Goal: Find specific page/section: Find specific page/section

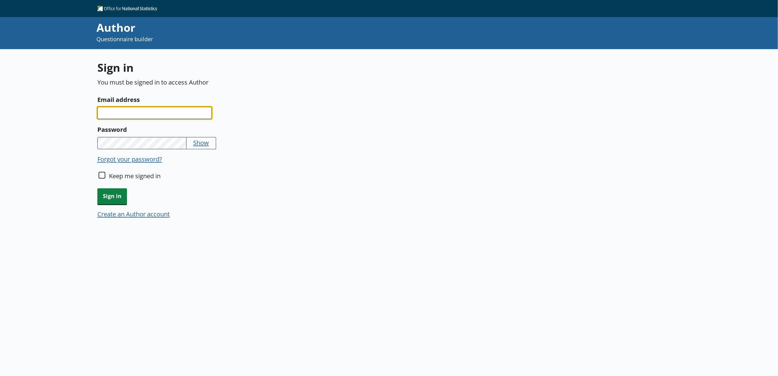
click at [151, 116] on input "Email address" at bounding box center [154, 113] width 115 height 12
type input "[EMAIL_ADDRESS][PERSON_NAME][DOMAIN_NAME]"
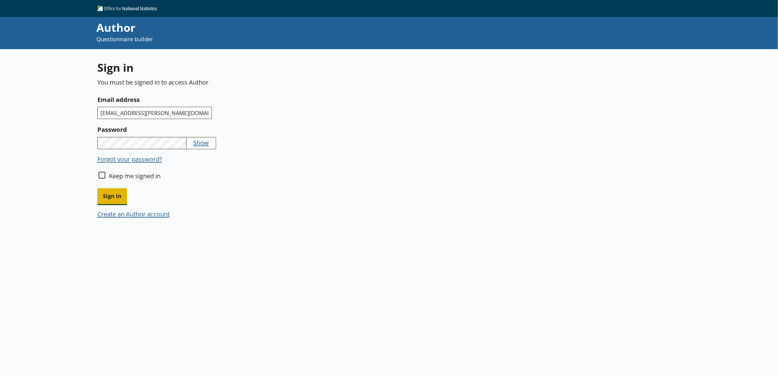
click at [109, 194] on span "Sign in" at bounding box center [112, 196] width 30 height 16
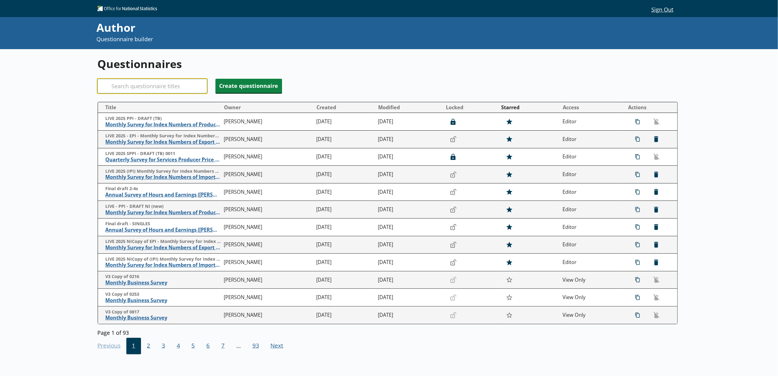
click at [166, 86] on input "Search" at bounding box center [152, 86] width 110 height 15
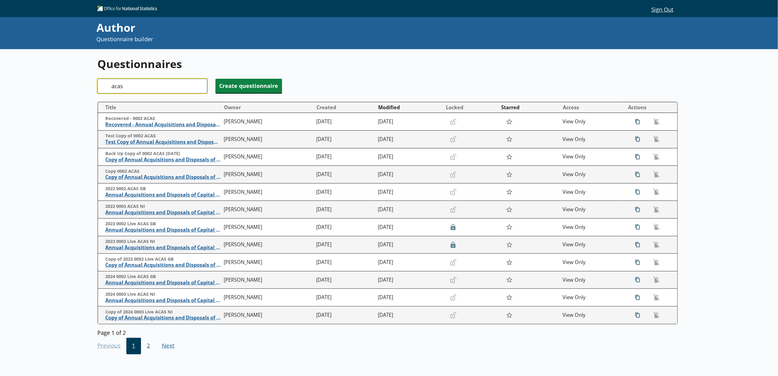
type input "acas"
click at [381, 107] on button "Modified" at bounding box center [409, 108] width 67 height 10
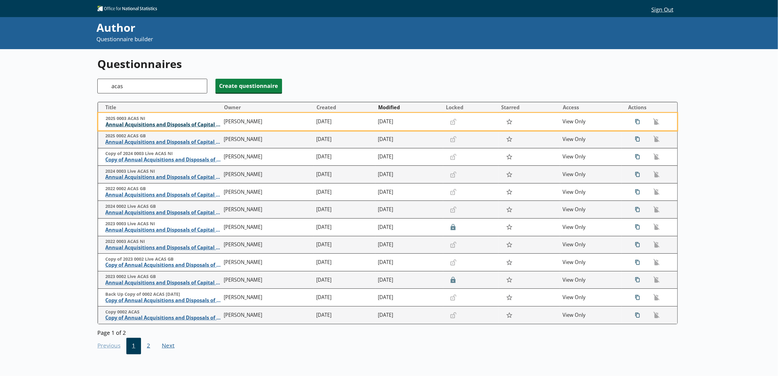
click at [193, 123] on span "Annual Acquisitions and Disposals of Capital Assets" at bounding box center [163, 125] width 115 height 6
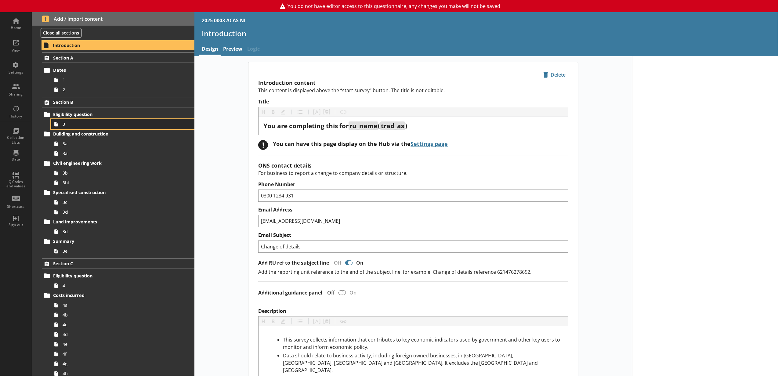
click at [112, 125] on span "3" at bounding box center [115, 124] width 104 height 6
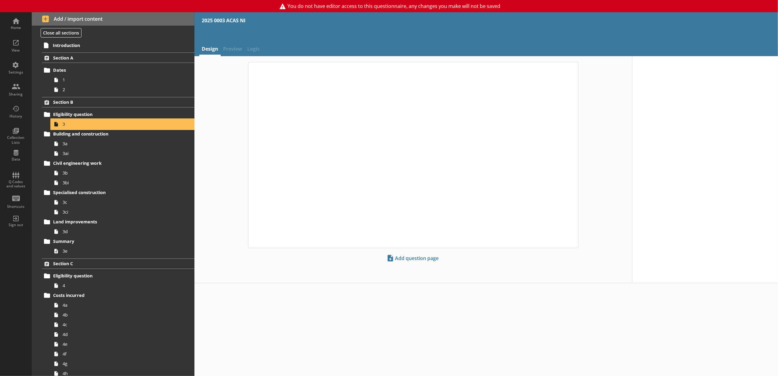
type textarea "x"
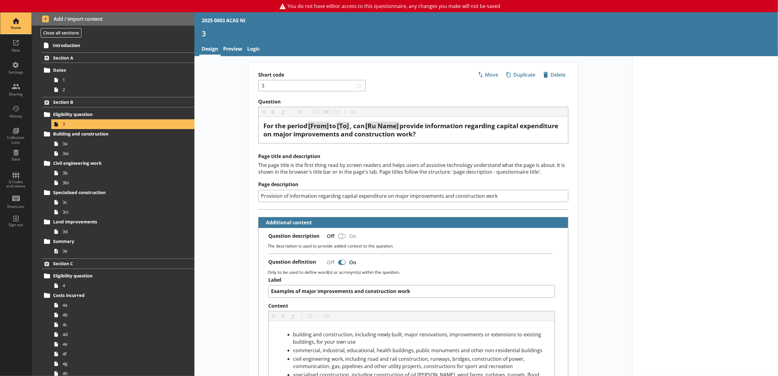
click at [16, 25] on div "Home" at bounding box center [15, 27] width 21 height 5
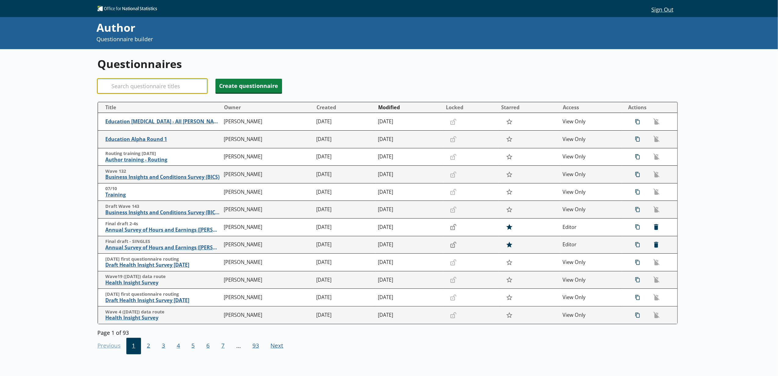
click at [139, 83] on input "Search" at bounding box center [152, 86] width 110 height 15
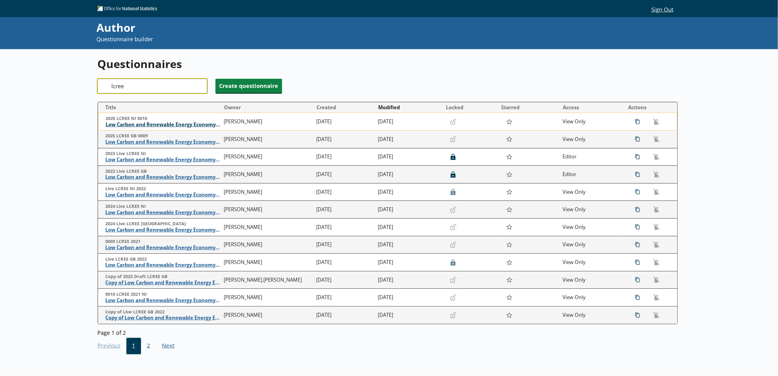
type input "lcree"
click at [190, 126] on span "Low Carbon and Renewable Energy Economy Survey" at bounding box center [163, 125] width 115 height 6
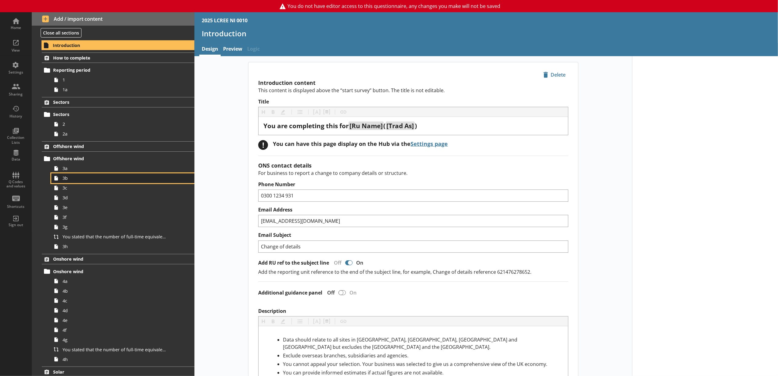
click at [104, 178] on span "3b" at bounding box center [115, 178] width 104 height 6
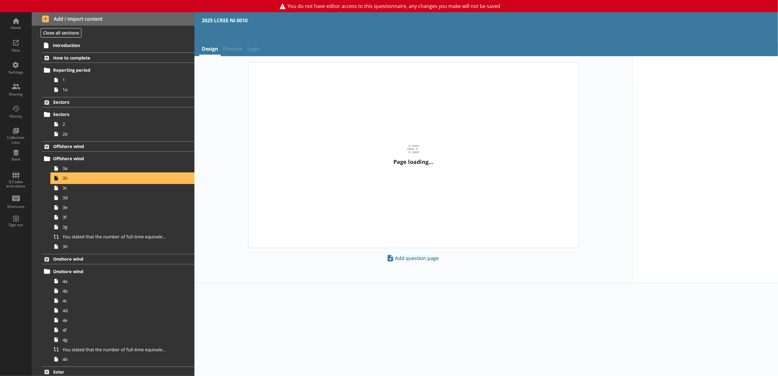
type textarea "x"
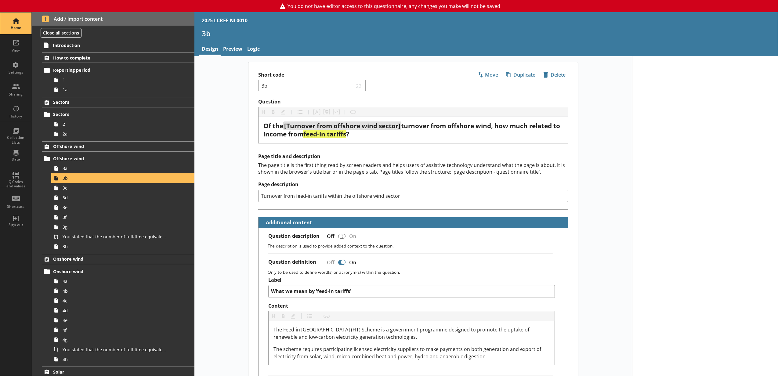
click at [10, 31] on div "Home" at bounding box center [15, 23] width 21 height 21
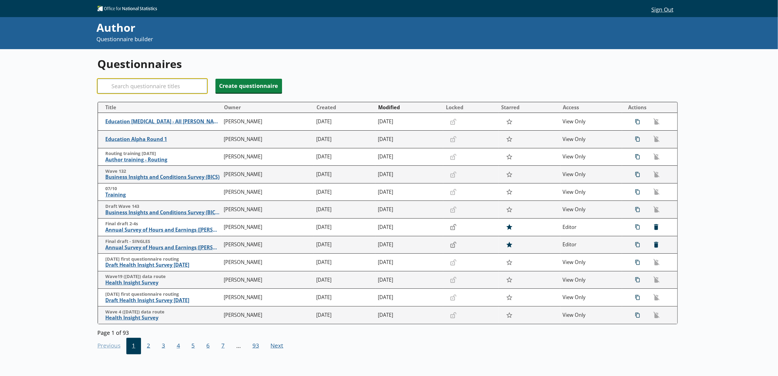
click at [139, 82] on input "Search" at bounding box center [152, 86] width 110 height 15
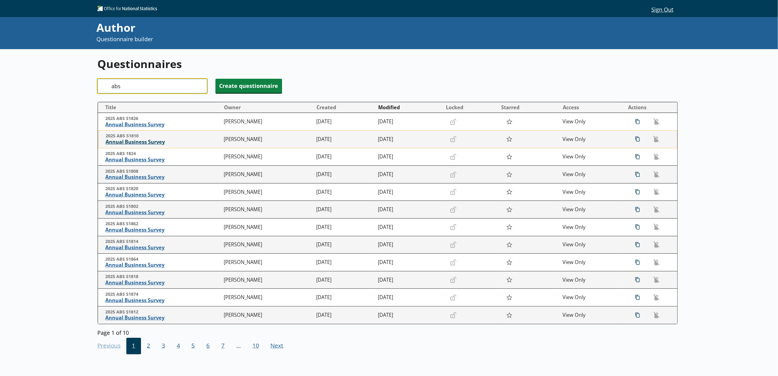
type input "abs"
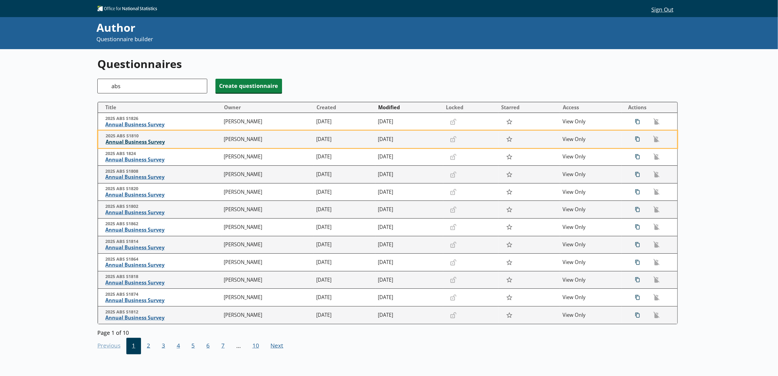
click at [154, 145] on span "Annual Business Survey" at bounding box center [163, 142] width 115 height 6
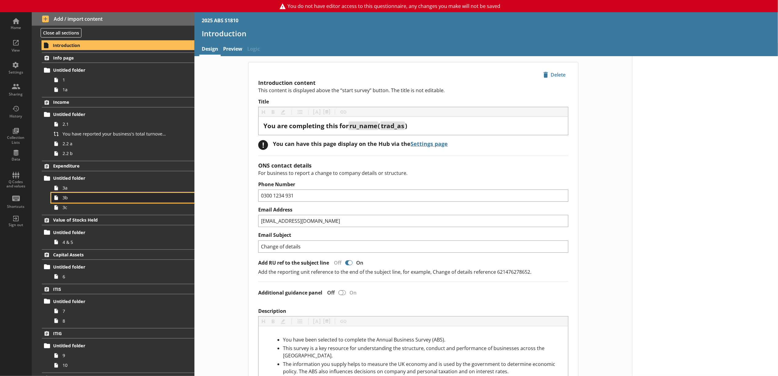
click at [112, 196] on span "3b" at bounding box center [115, 198] width 104 height 6
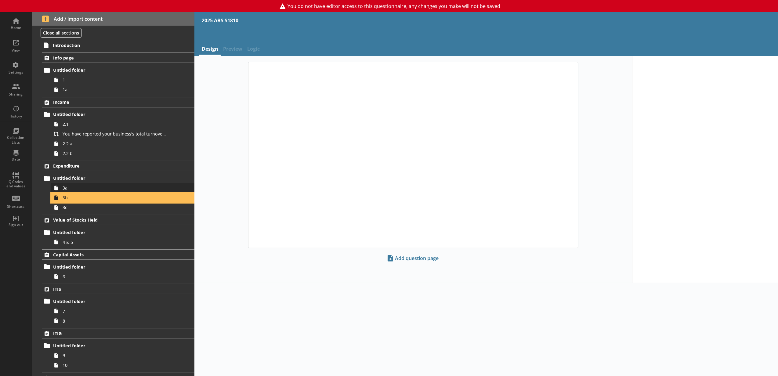
type textarea "x"
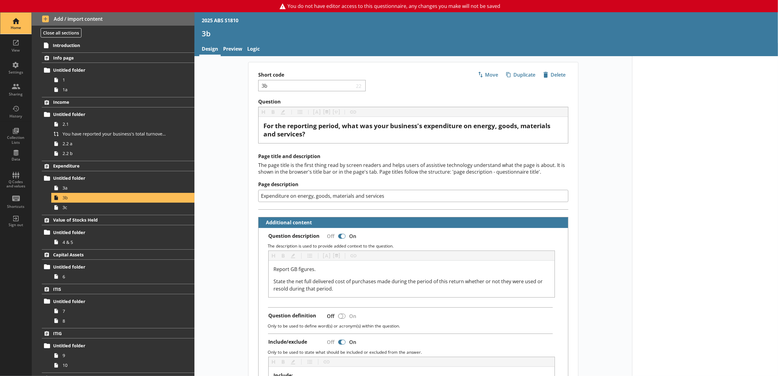
click at [3, 24] on link "Home" at bounding box center [16, 23] width 32 height 22
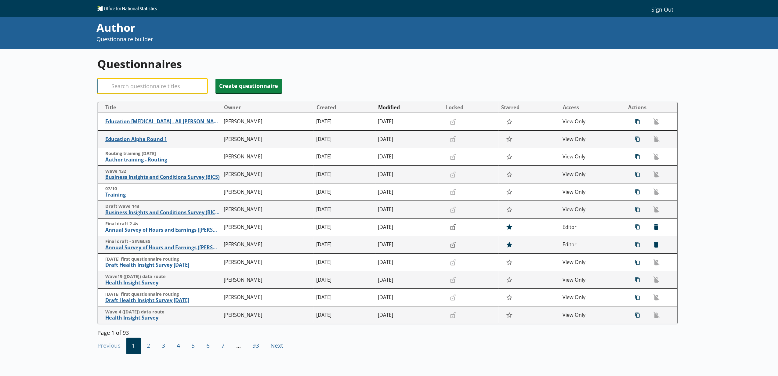
click at [153, 91] on input "Search" at bounding box center [152, 86] width 110 height 15
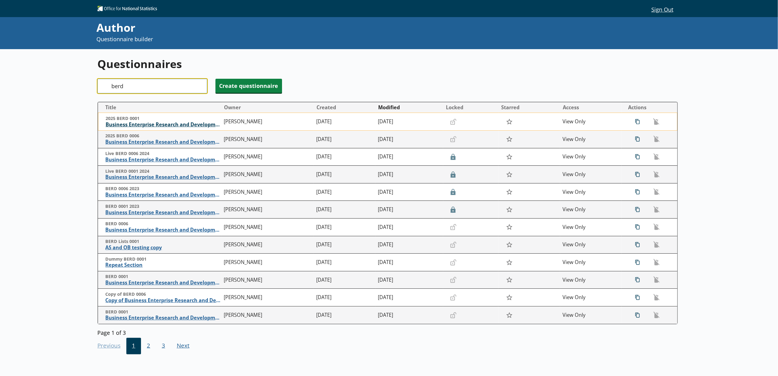
type input "berd"
click at [159, 125] on span "Business Enterprise Research and Development" at bounding box center [163, 125] width 115 height 6
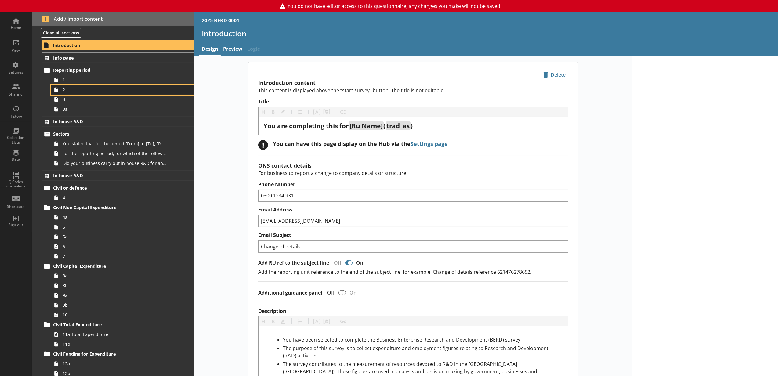
click at [72, 92] on span "2" at bounding box center [115, 90] width 104 height 6
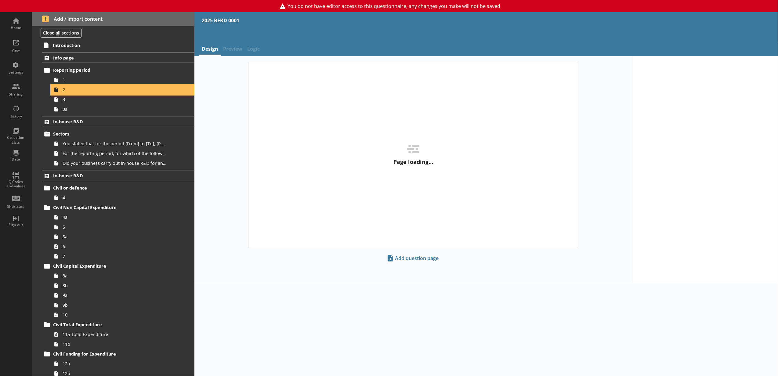
type textarea "x"
select select "ref_p_end_date"
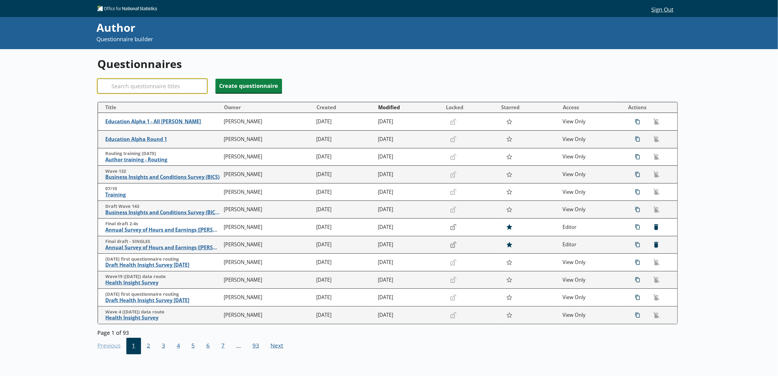
click at [168, 91] on input "Search" at bounding box center [152, 86] width 110 height 15
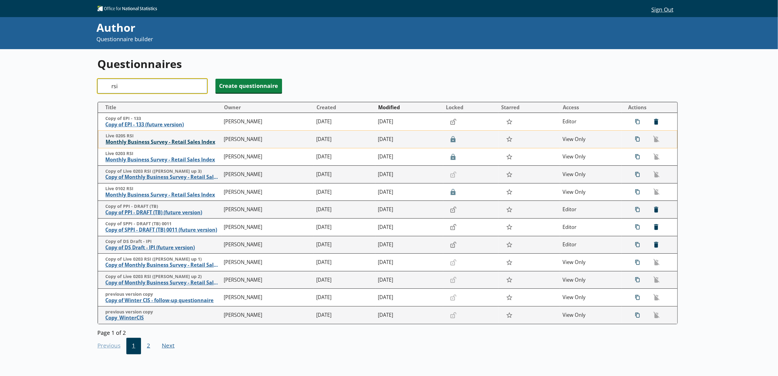
type input "rsi"
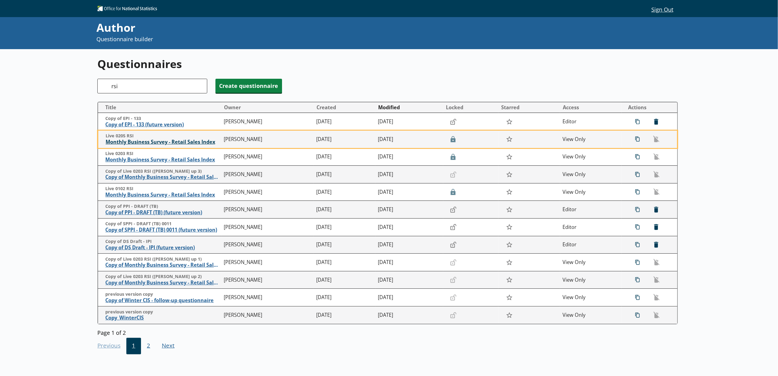
click at [171, 144] on span "Monthly Business Survey - Retail Sales Index" at bounding box center [163, 142] width 115 height 6
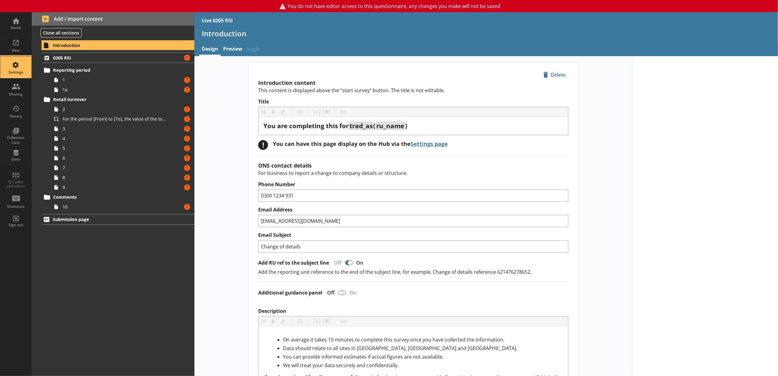
click at [6, 73] on div "Settings" at bounding box center [15, 72] width 21 height 5
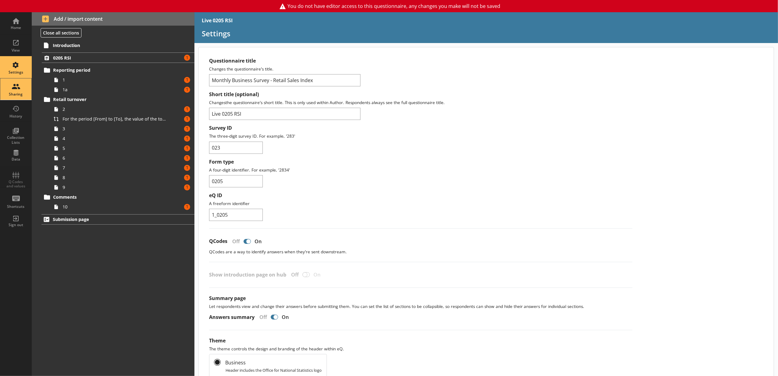
click at [21, 92] on div "Sharing" at bounding box center [15, 88] width 21 height 21
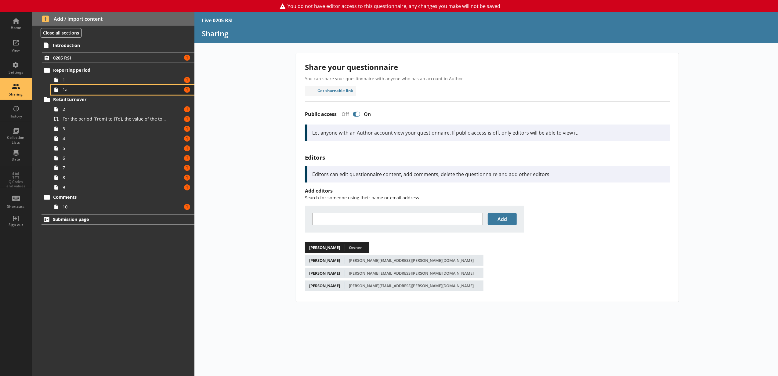
click at [107, 89] on span "1a" at bounding box center [115, 90] width 104 height 6
type textarea "x"
select select "ref_p_end_date"
